Goal: Use online tool/utility: Utilize a website feature to perform a specific function

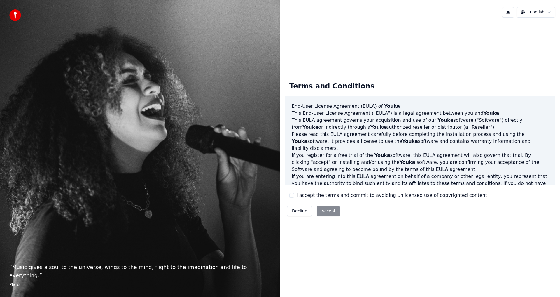
click at [295, 193] on div "I accept the terms and commit to avoiding unlicensed use of copyrighted content" at bounding box center [388, 195] width 198 height 7
click at [292, 195] on button "I accept the terms and commit to avoiding unlicensed use of copyrighted content" at bounding box center [291, 195] width 5 height 5
click at [319, 207] on button "Accept" at bounding box center [328, 211] width 23 height 10
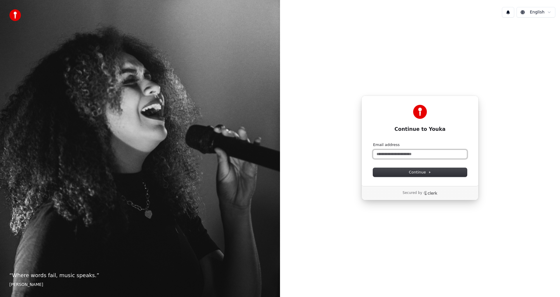
click at [405, 154] on input "Email address" at bounding box center [420, 154] width 94 height 9
click at [415, 176] on button "Continue" at bounding box center [420, 172] width 94 height 9
click at [541, 16] on html "“ Where words fail, music speaks. ” [PERSON_NAME] English Continue to Youka Con…" at bounding box center [280, 148] width 560 height 297
drag, startPoint x: 466, startPoint y: 137, endPoint x: 452, endPoint y: 146, distance: 17.2
click at [466, 137] on div "Continue to Youka Continue with Google or Email address Continue" at bounding box center [419, 140] width 117 height 90
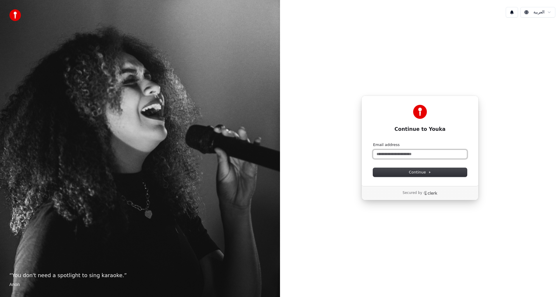
click at [431, 151] on input "Email address" at bounding box center [420, 154] width 94 height 9
paste input "**********"
click at [425, 172] on span "Continue" at bounding box center [420, 171] width 22 height 5
type input "**********"
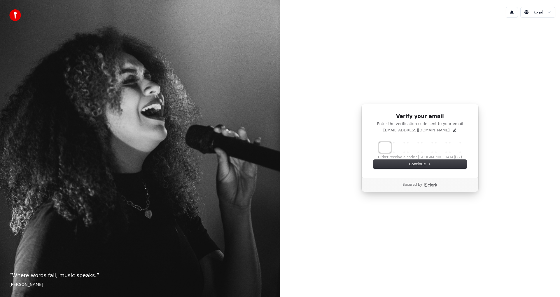
click at [453, 148] on input "Enter verification code" at bounding box center [425, 147] width 93 height 10
paste input "******"
type input "******"
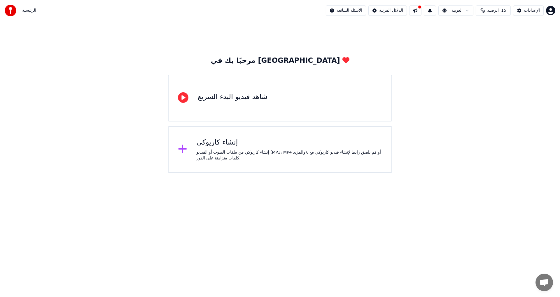
click at [250, 152] on div "إنشاء كاريوكي من ملفات الصوت أو الفيديو (MP3، MP4 والمزيد)، أو قم بلصق رابط لإن…" at bounding box center [290, 155] width 186 height 12
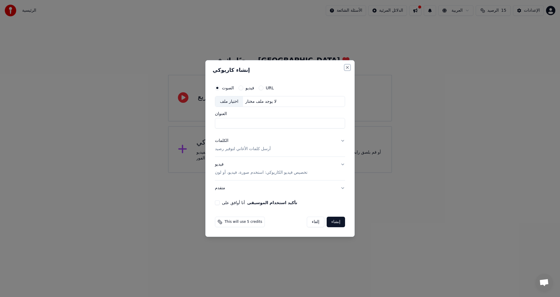
click at [346, 68] on button "Close" at bounding box center [347, 67] width 5 height 5
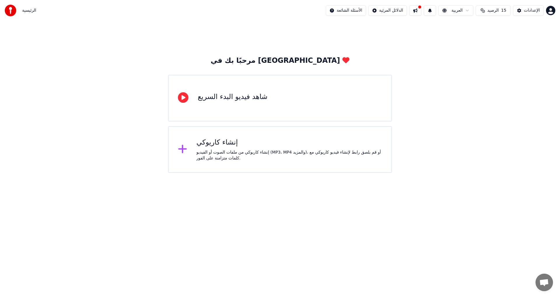
click at [241, 96] on div "شاهد فيديو البدء السريع" at bounding box center [233, 96] width 70 height 9
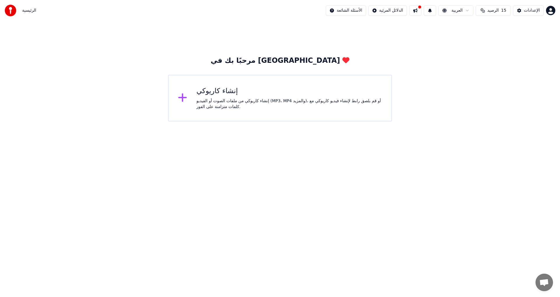
click at [261, 108] on div "إنشاء كاريوكي من ملفات الصوت أو الفيديو (MP3، MP4 والمزيد)، أو قم بلصق رابط لإن…" at bounding box center [290, 104] width 186 height 12
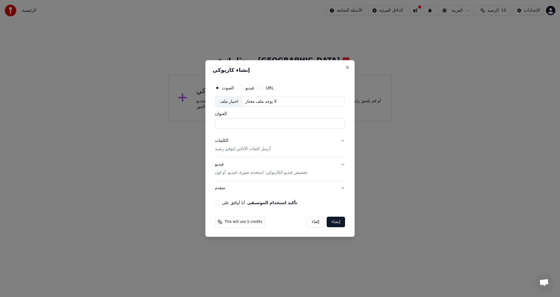
click at [273, 148] on button "الكلمات أرسل كلمات الأغاني لتوفير رصيد" at bounding box center [280, 144] width 130 height 23
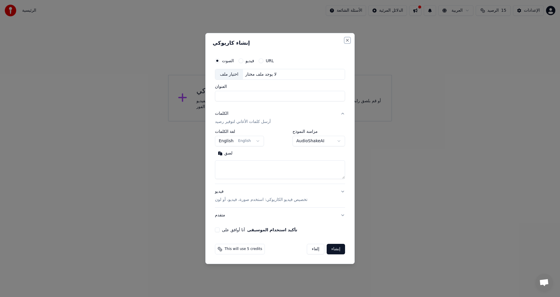
click at [346, 41] on button "Close" at bounding box center [347, 40] width 5 height 5
select select
